Goal: Task Accomplishment & Management: Use online tool/utility

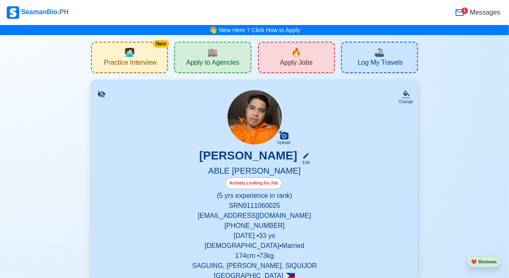
click at [465, 10] on div "1" at bounding box center [464, 11] width 7 height 7
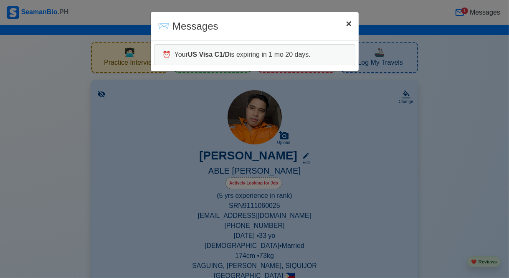
click at [346, 29] on span "×" at bounding box center [349, 23] width 6 height 11
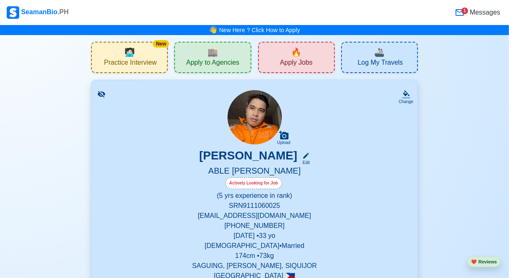
click at [203, 53] on div "🏬 Apply to Agencies" at bounding box center [212, 57] width 77 height 31
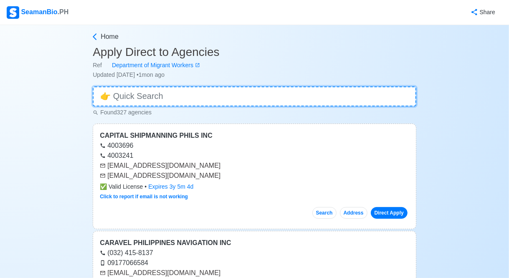
click at [174, 99] on input at bounding box center [255, 96] width 324 height 20
click at [130, 98] on input at bounding box center [255, 96] width 324 height 20
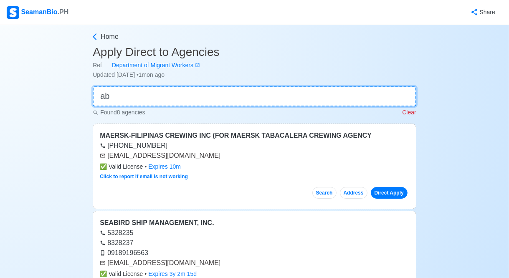
click at [135, 94] on input "ab" at bounding box center [255, 96] width 324 height 20
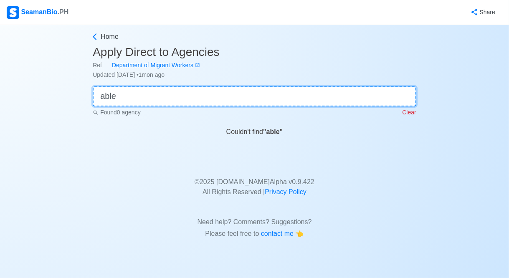
type input "able"
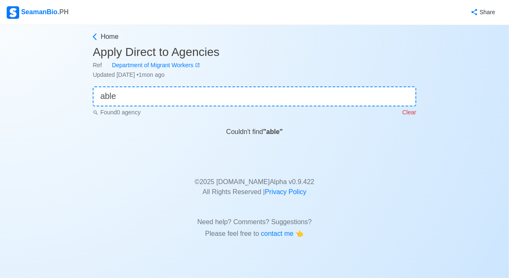
click at [107, 196] on p "© 2025 SeamanBio.PH Alpha v 0.9.422 All Rights Reserved | Privacy Policy" at bounding box center [254, 182] width 311 height 30
click at [97, 40] on icon at bounding box center [95, 37] width 8 height 8
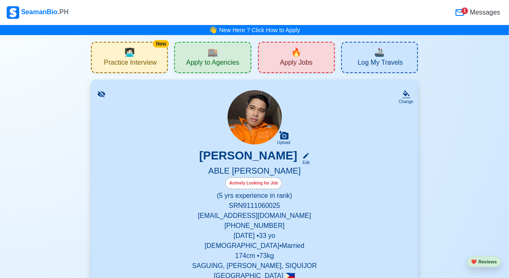
click at [208, 62] on span "Apply to Agencies" at bounding box center [212, 63] width 53 height 10
click at [304, 56] on div "🔥 Apply Jobs" at bounding box center [296, 57] width 77 height 31
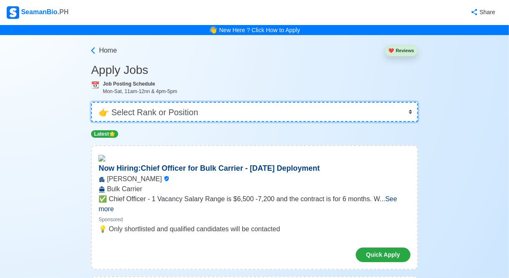
click at [402, 110] on select "👉 Select Rank or Position Master Chief Officer 2nd Officer 3rd Officer Junior O…" at bounding box center [254, 112] width 327 height 20
click at [411, 114] on select "👉 Select Rank or Position Master Chief Officer 2nd Officer 3rd Officer Junior O…" at bounding box center [254, 112] width 327 height 20
select select "[PERSON_NAME]"
click at [91, 102] on select "👉 Select Rank or Position Master Chief Officer 2nd Officer 3rd Officer Junior O…" at bounding box center [254, 112] width 327 height 20
click at [243, 111] on select "👉 Select Rank or Position Master Chief Officer 2nd Officer 3rd Officer Junior O…" at bounding box center [254, 112] width 327 height 20
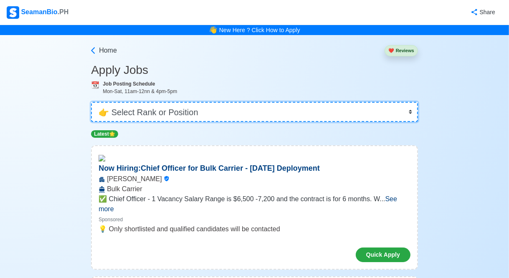
click at [91, 102] on select "👉 Select Rank or Position Master Chief Officer 2nd Officer 3rd Officer Junior O…" at bounding box center [254, 112] width 327 height 20
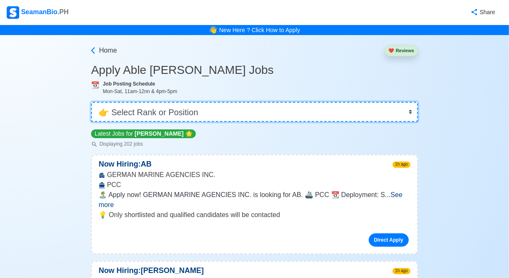
click at [172, 109] on select "👉 Select Rank or Position Master Chief Officer 2nd Officer 3rd Officer Junior O…" at bounding box center [254, 112] width 327 height 20
click at [384, 114] on select "👉 Select Rank or Position Master Chief Officer 2nd Officer 3rd Officer Junior O…" at bounding box center [254, 112] width 327 height 20
click at [91, 102] on select "👉 Select Rank or Position Master Chief Officer 2nd Officer 3rd Officer Junior O…" at bounding box center [254, 112] width 327 height 20
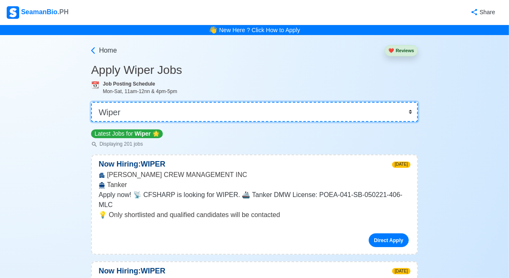
click at [379, 114] on select "👉 Select Rank or Position Master Chief Officer 2nd Officer 3rd Officer Junior O…" at bounding box center [254, 112] width 327 height 20
select select "[PERSON_NAME]"
click at [91, 102] on select "👉 Select Rank or Position Master Chief Officer 2nd Officer 3rd Officer Junior O…" at bounding box center [254, 112] width 327 height 20
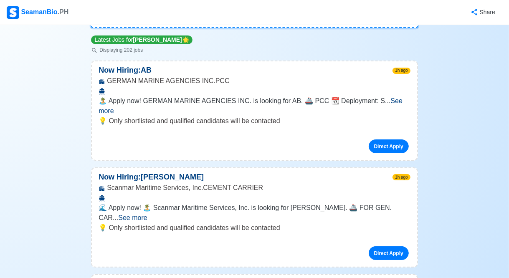
scroll to position [94, 0]
click at [391, 101] on font "See more" at bounding box center [251, 105] width 304 height 17
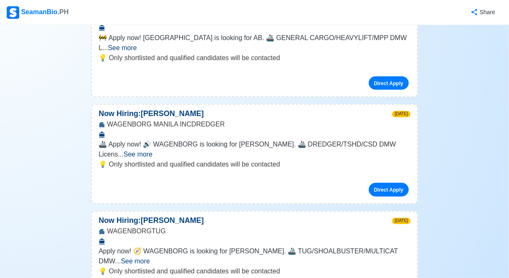
scroll to position [531, 0]
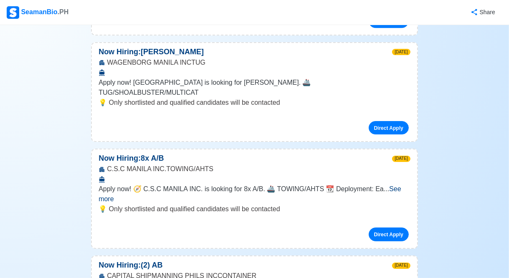
scroll to position [2368, 0]
